Goal: Download file/media

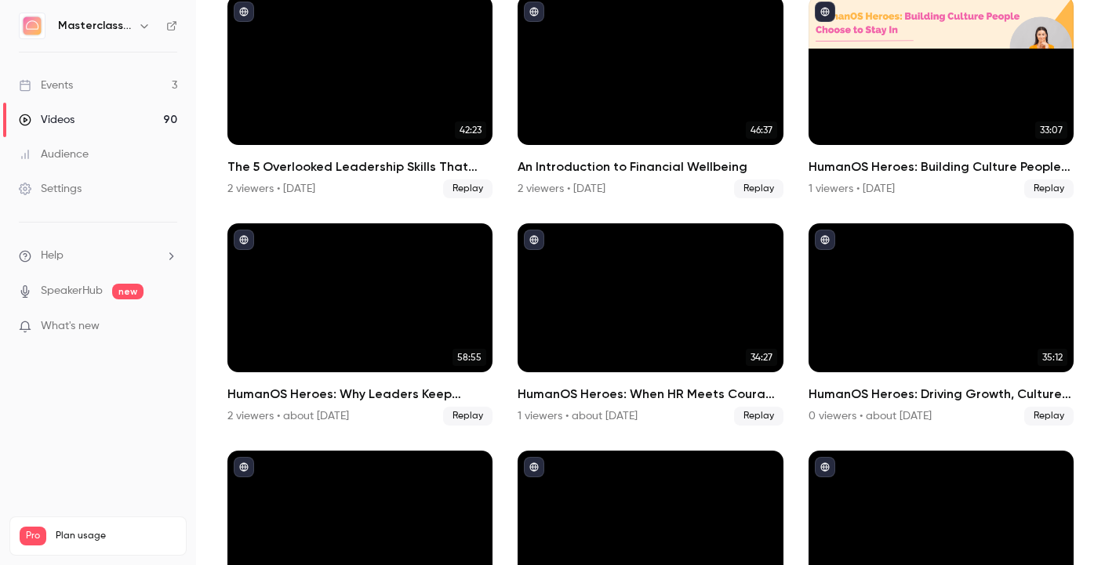
scroll to position [380, 0]
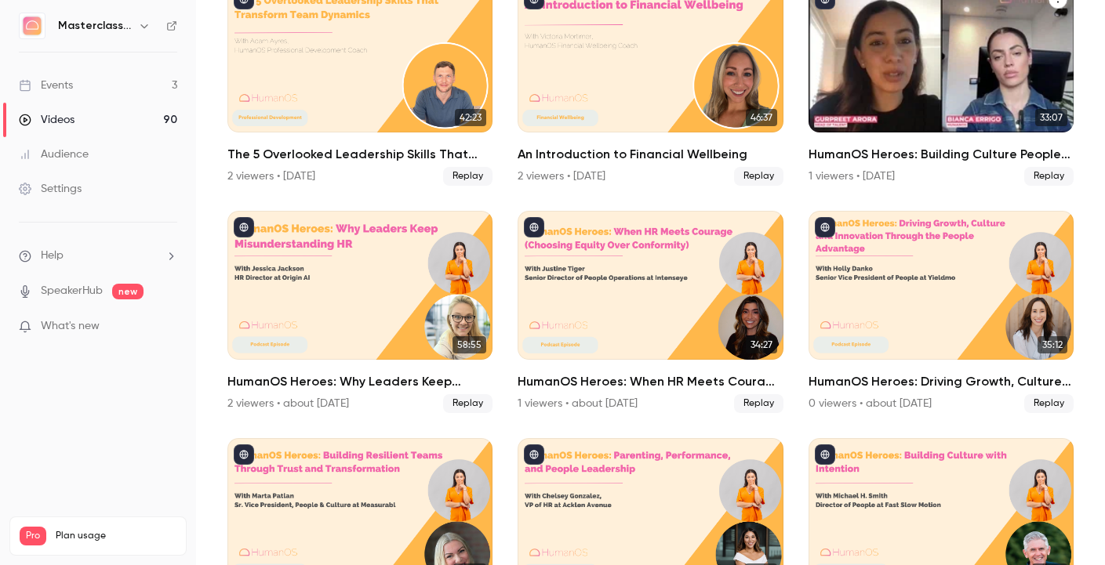
click at [943, 47] on div "HumanOS Heroes: Building Culture People Choose to Stay In" at bounding box center [941, 57] width 265 height 149
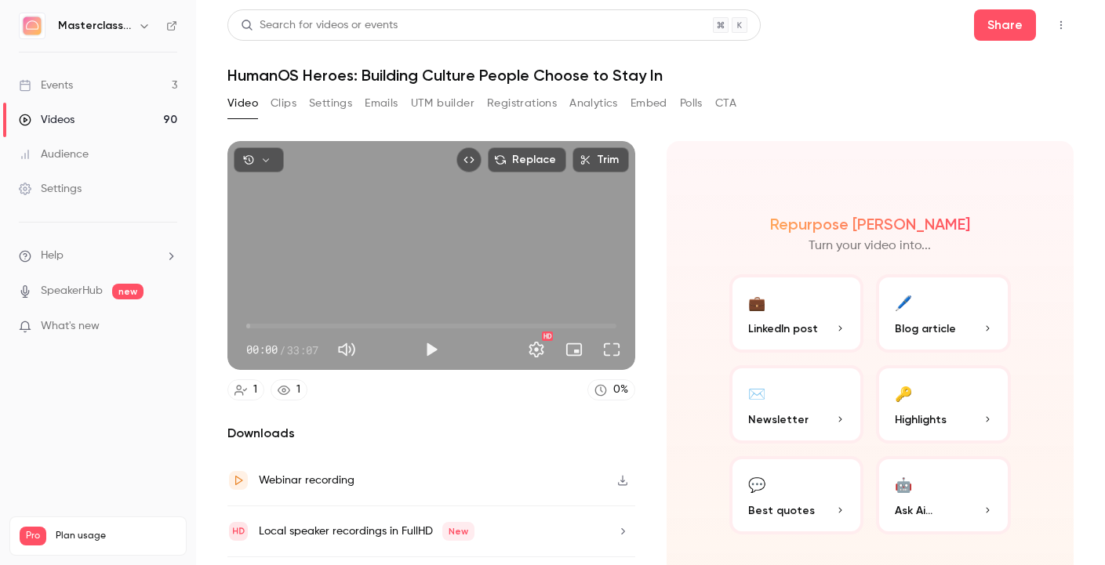
click at [285, 104] on button "Clips" at bounding box center [284, 103] width 26 height 25
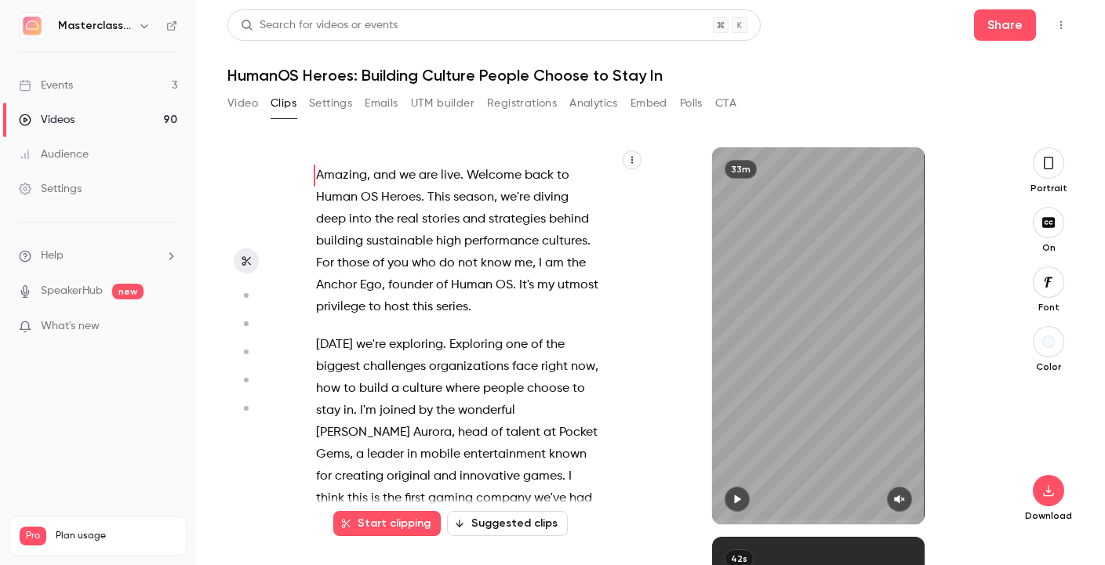
click at [1041, 158] on button "button" at bounding box center [1048, 162] width 31 height 31
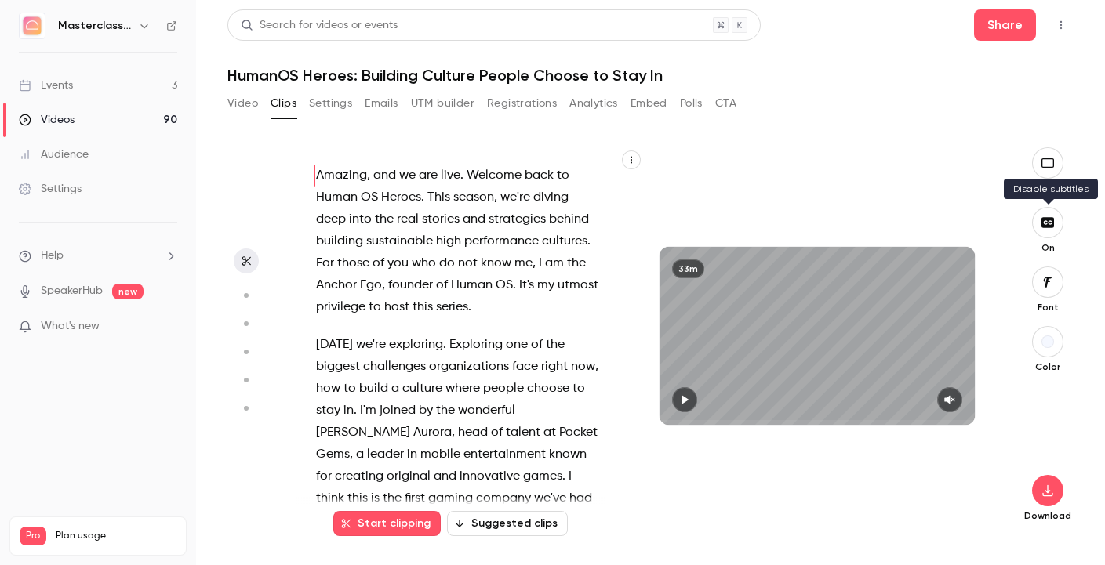
click at [1045, 212] on button "button" at bounding box center [1047, 222] width 31 height 31
click at [1052, 499] on button "button" at bounding box center [1047, 490] width 31 height 31
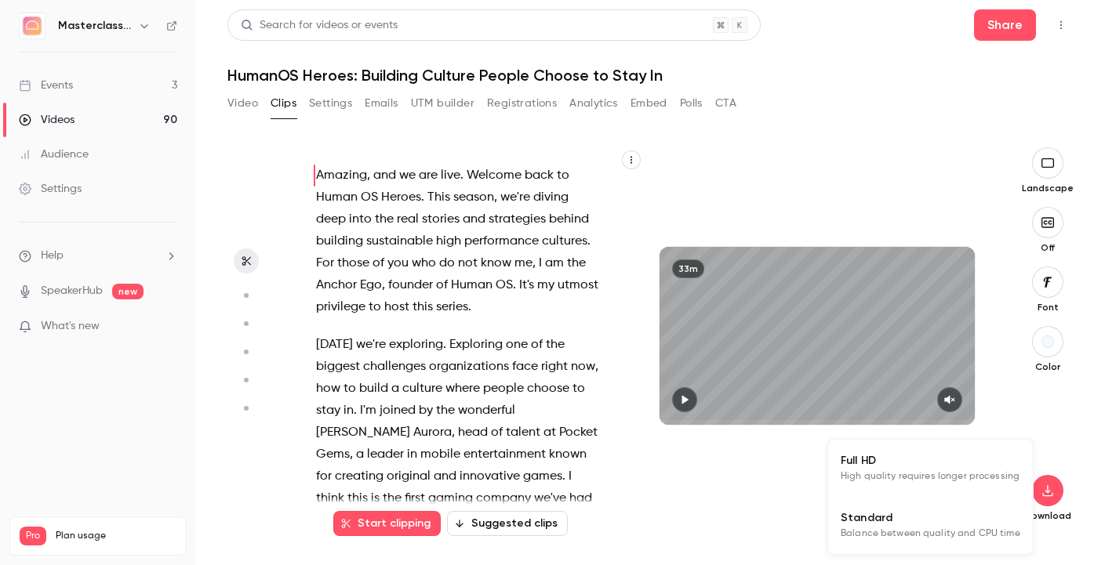
click at [956, 472] on span "High quality requires longer processing" at bounding box center [930, 477] width 179 height 16
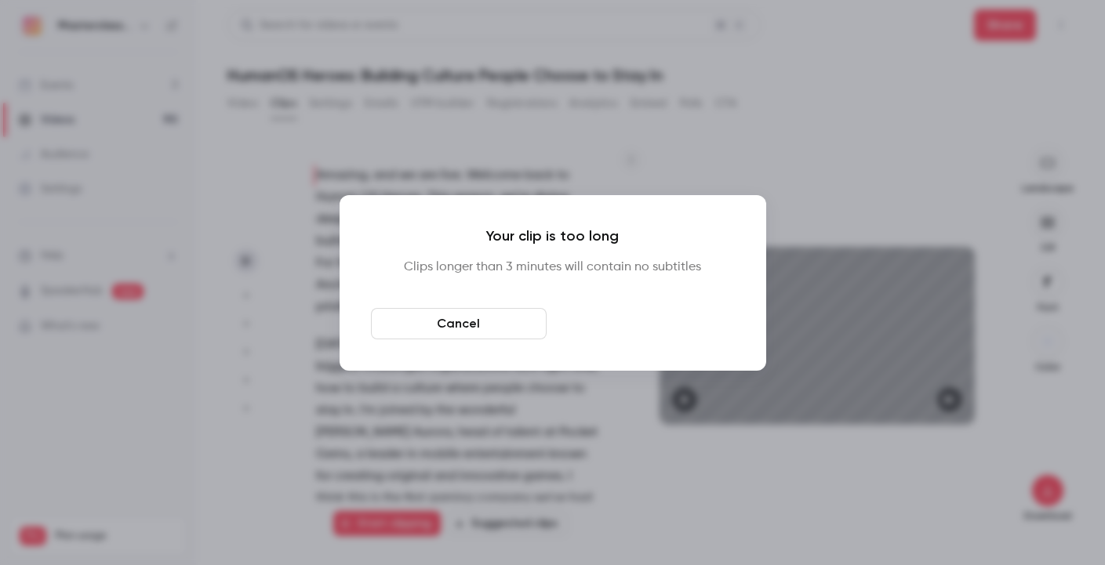
click at [614, 329] on button "Download anyway" at bounding box center [647, 323] width 176 height 31
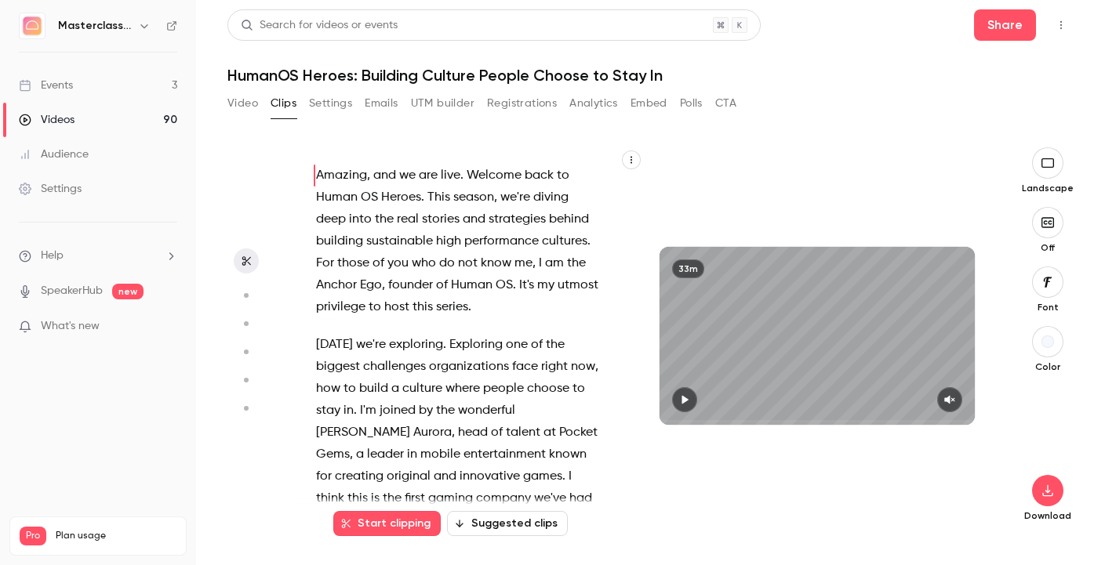
click at [687, 395] on icon "button" at bounding box center [684, 399] width 13 height 11
click at [685, 399] on icon "button" at bounding box center [684, 399] width 13 height 11
click at [685, 399] on icon "button" at bounding box center [684, 399] width 6 height 9
click at [685, 399] on icon "button" at bounding box center [684, 399] width 13 height 11
type input "***"
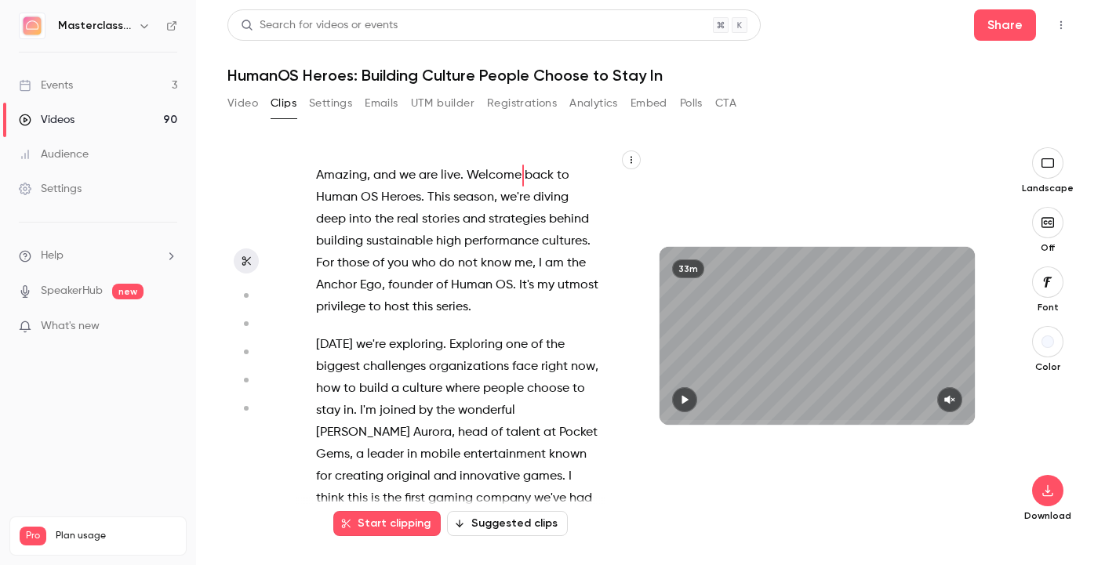
click at [79, 130] on link "Videos 90" at bounding box center [98, 120] width 196 height 35
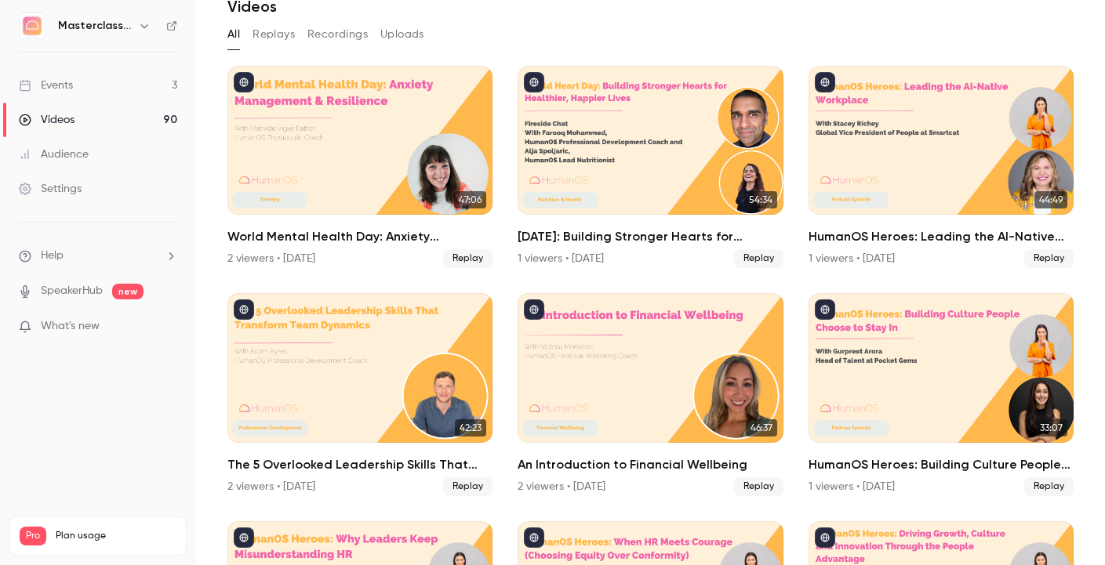
scroll to position [67, 0]
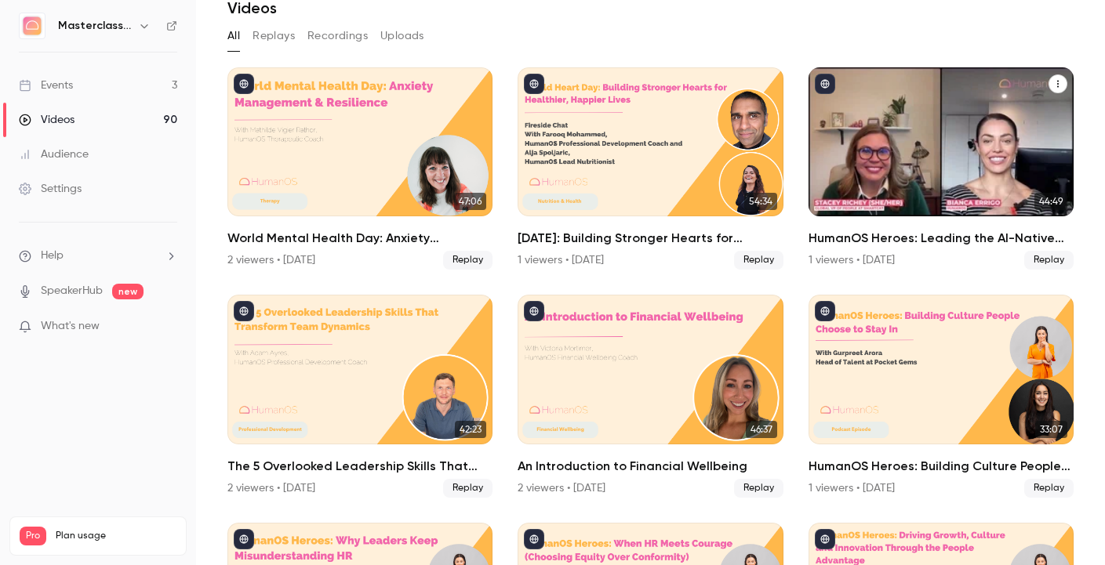
click at [929, 171] on div "HumanOS Heroes: Leading the AI-Native Workplace" at bounding box center [941, 141] width 265 height 149
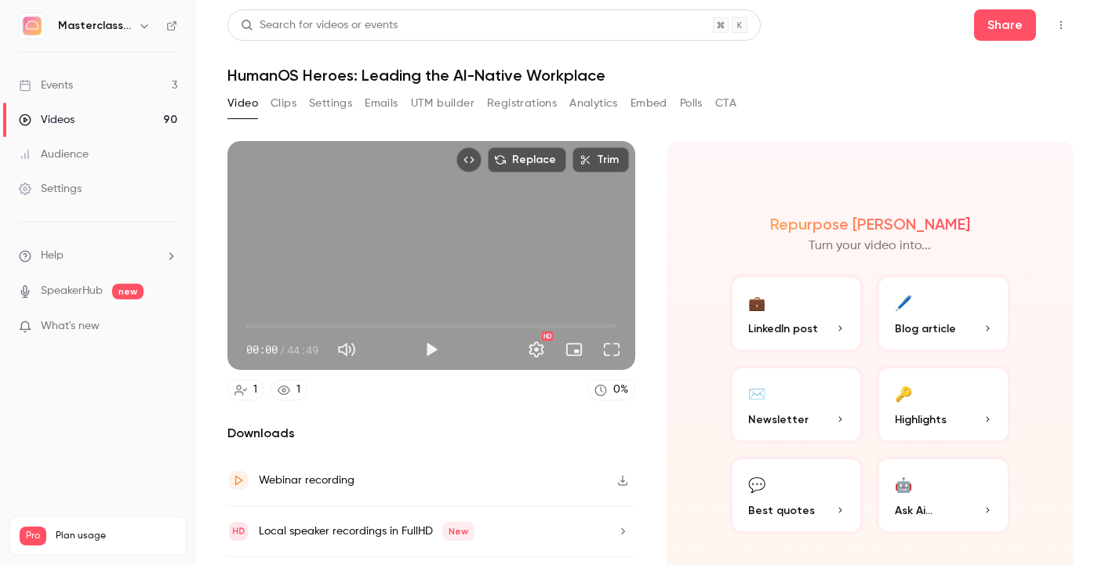
click at [285, 106] on button "Clips" at bounding box center [284, 103] width 26 height 25
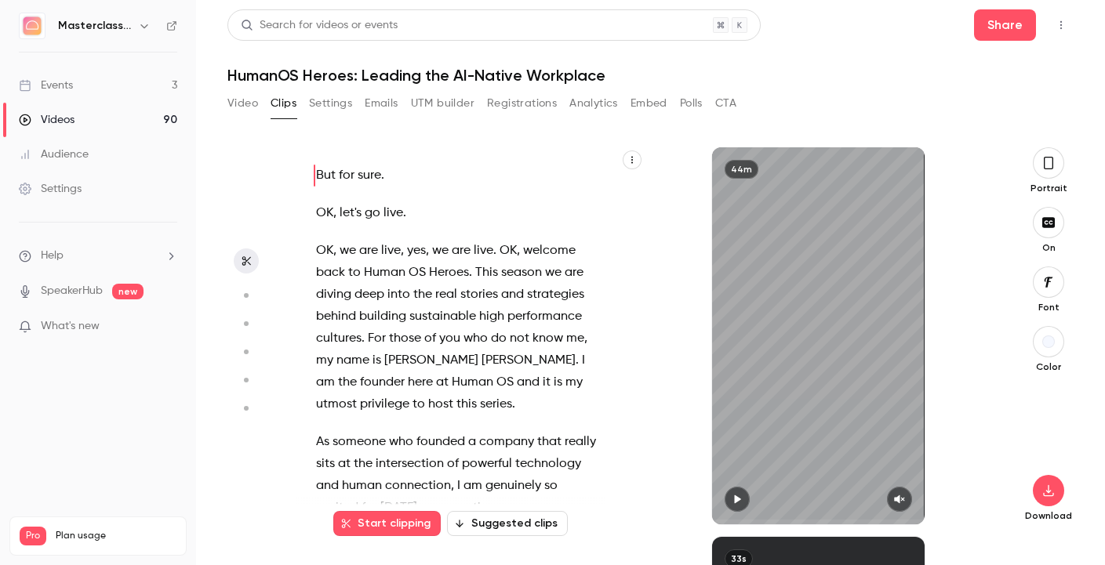
click at [1038, 176] on div "Portrait" at bounding box center [1048, 170] width 50 height 47
click at [1048, 169] on icon "button" at bounding box center [1048, 163] width 9 height 13
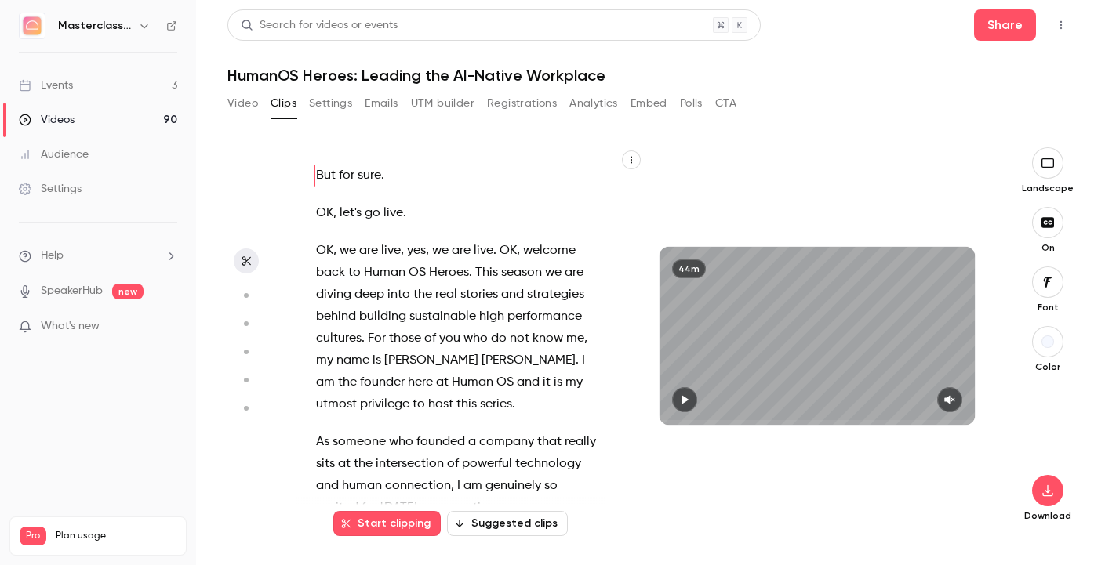
click at [1052, 239] on div "On" at bounding box center [1048, 230] width 52 height 47
click at [1048, 227] on icon "button" at bounding box center [1047, 222] width 13 height 10
click at [1050, 501] on button "button" at bounding box center [1047, 490] width 31 height 31
click at [987, 482] on span "High quality requires longer processing" at bounding box center [930, 477] width 179 height 16
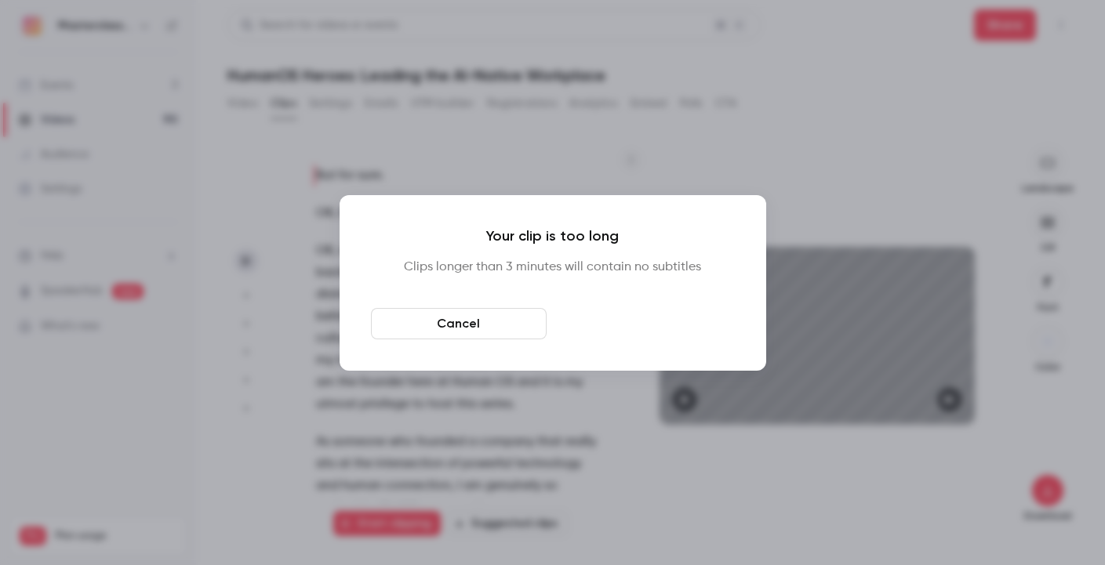
click at [630, 324] on button "Download anyway" at bounding box center [647, 323] width 176 height 31
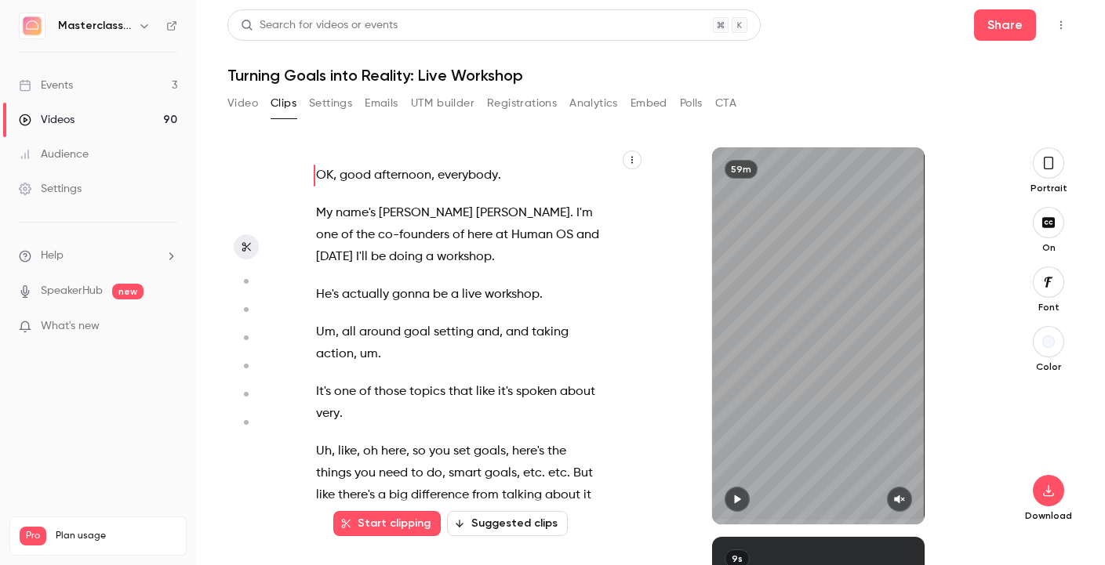
click at [56, 112] on div "Videos" at bounding box center [47, 120] width 56 height 16
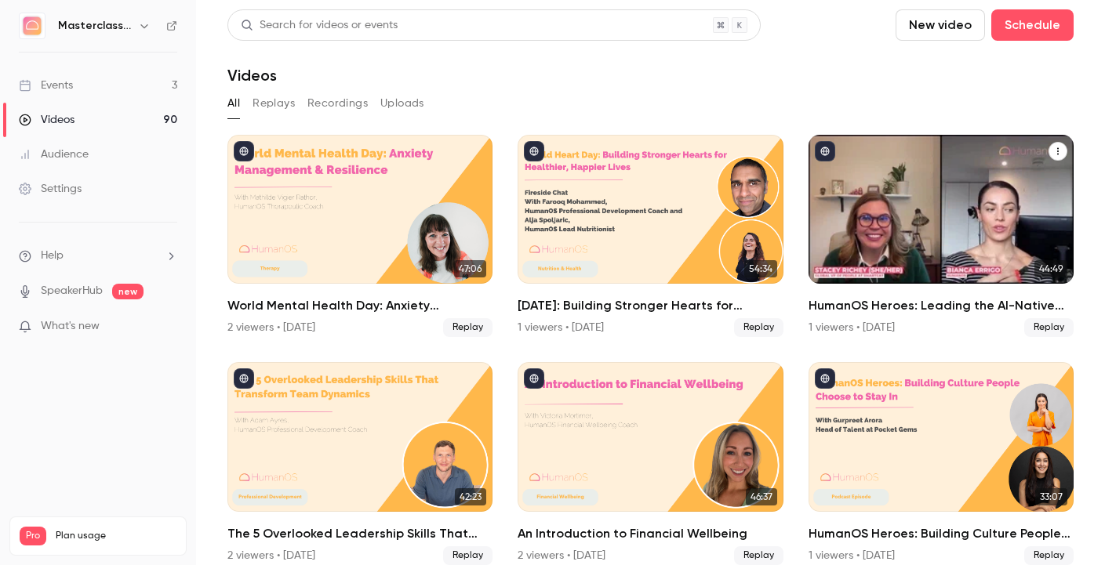
click at [877, 243] on div "HumanOS Heroes: Leading the AI-Native Workplace" at bounding box center [941, 209] width 265 height 149
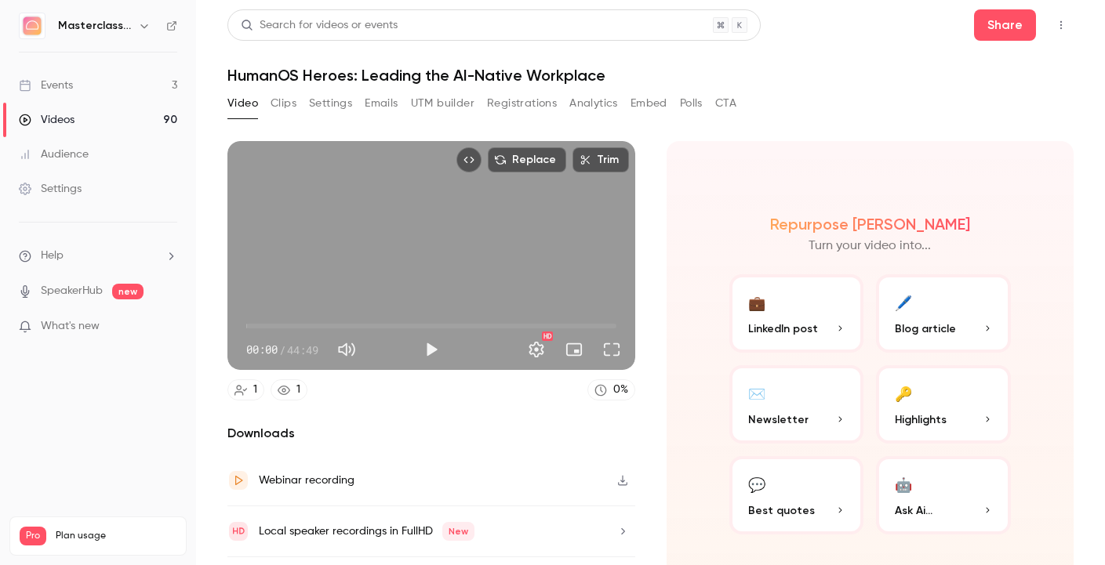
click at [284, 104] on button "Clips" at bounding box center [284, 103] width 26 height 25
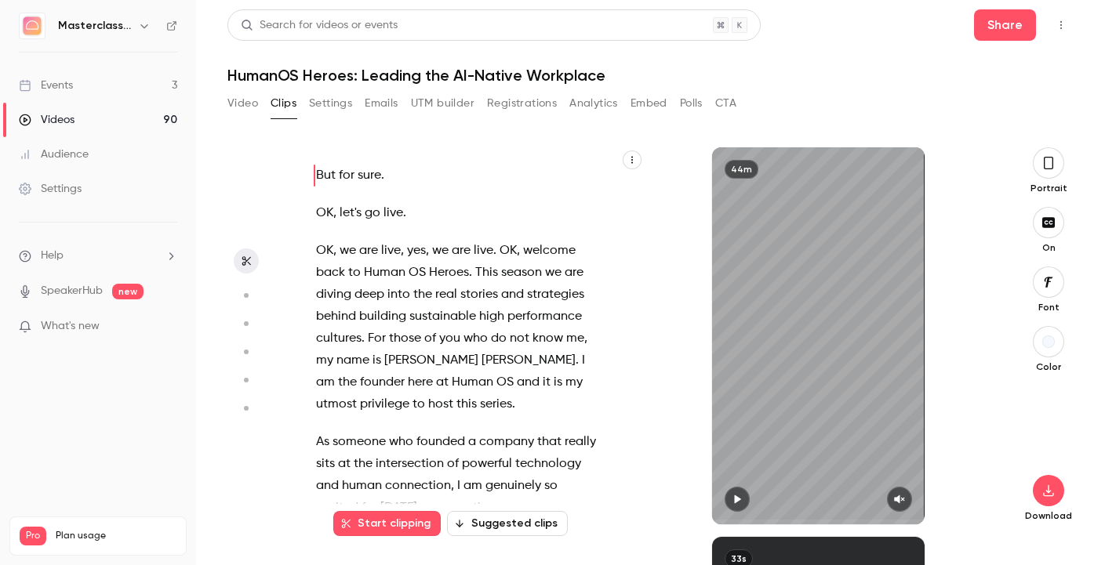
click at [1056, 165] on button "button" at bounding box center [1048, 162] width 31 height 31
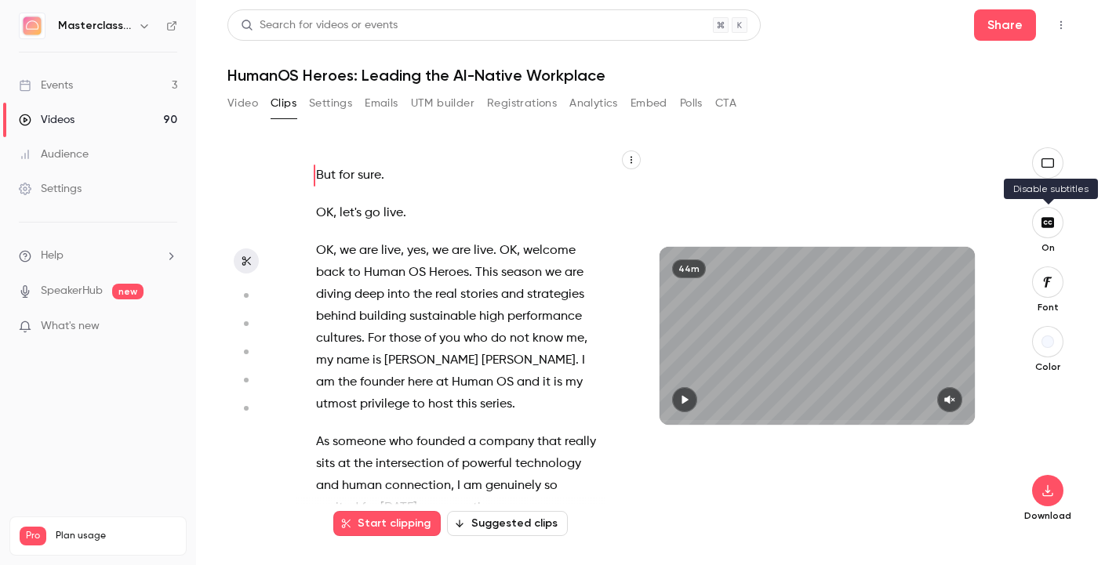
click at [1050, 213] on button "button" at bounding box center [1047, 222] width 31 height 31
click at [1074, 478] on main "Search for videos or events Share HumanOS Heroes: Leading the AI-Native Workpla…" at bounding box center [650, 282] width 909 height 565
click at [1050, 483] on button "button" at bounding box center [1047, 490] width 31 height 31
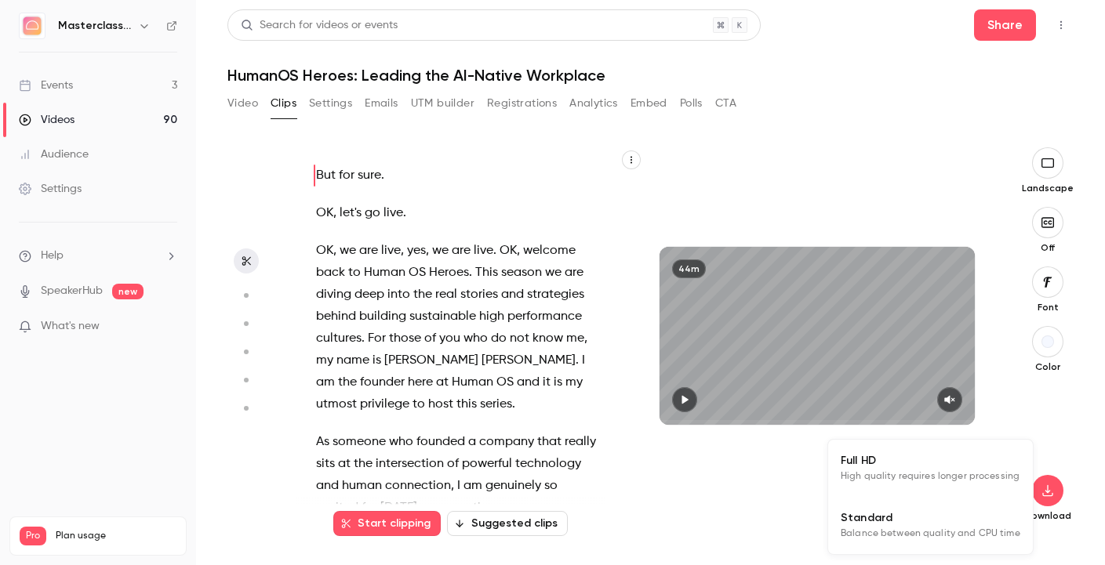
click at [966, 452] on li "Full HD High quality requires longer processing" at bounding box center [930, 468] width 205 height 57
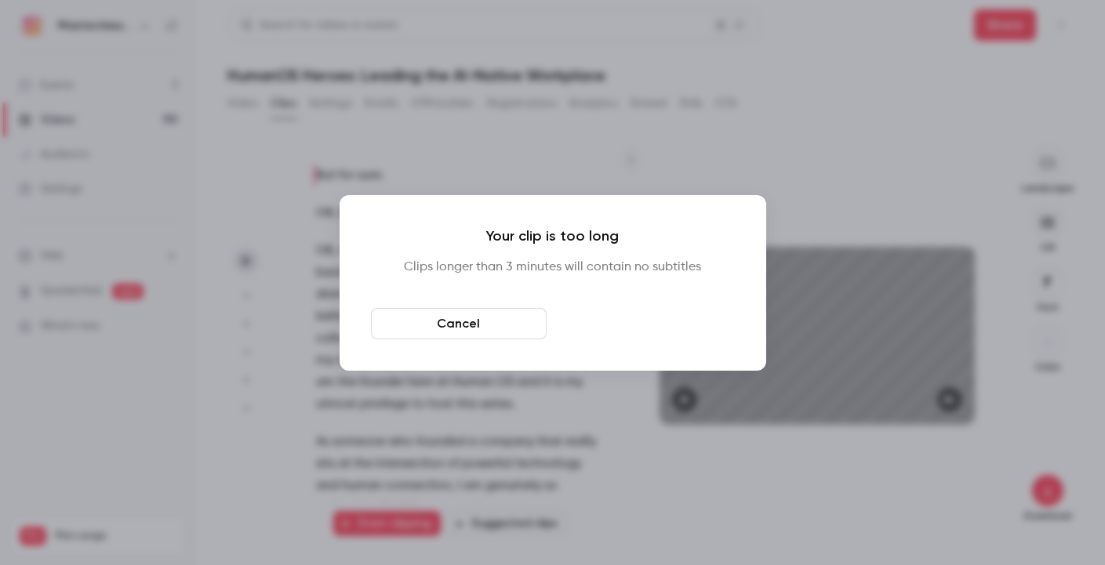
click at [684, 308] on button "Download anyway" at bounding box center [647, 323] width 176 height 31
